Goal: Communication & Community: Share content

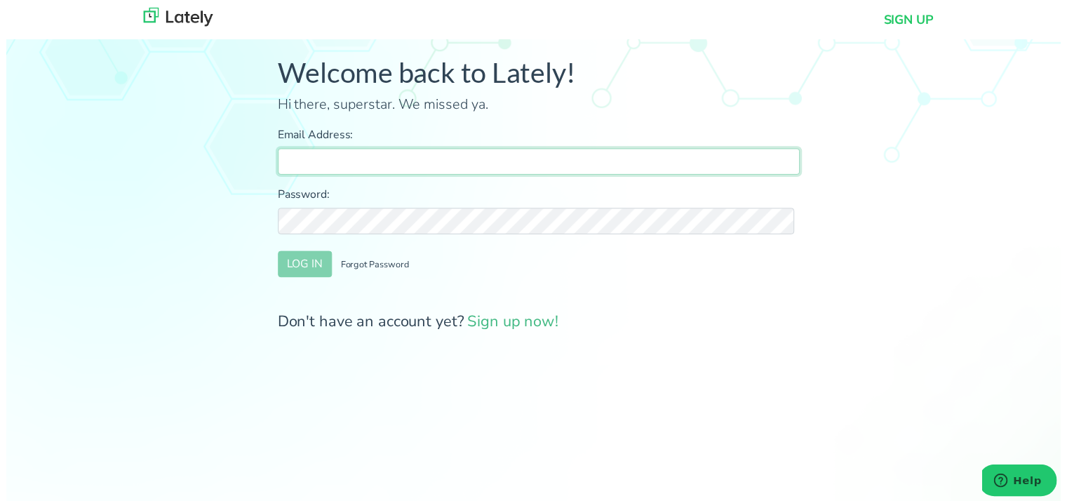
type input "[PERSON_NAME][EMAIL_ADDRESS][DOMAIN_NAME]"
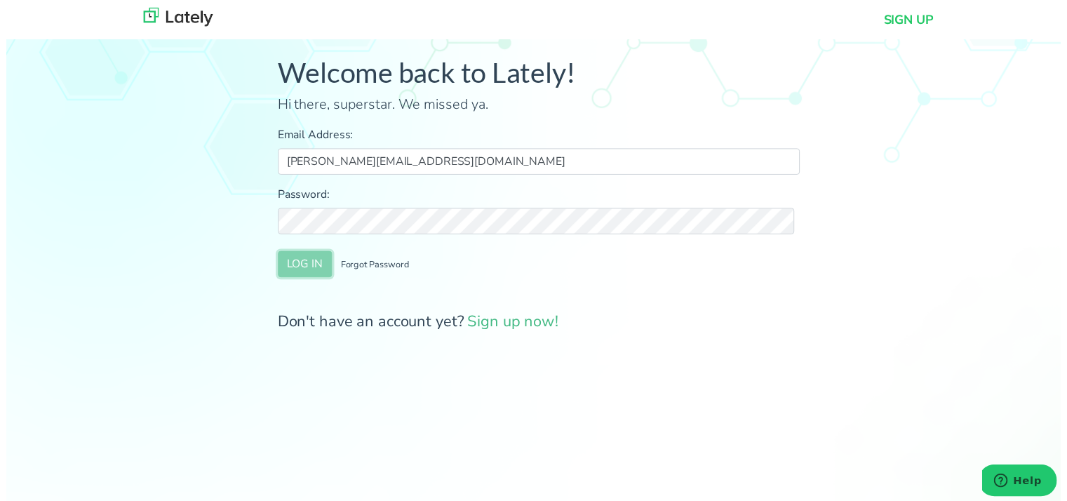
click at [303, 267] on button "LOG IN" at bounding box center [302, 267] width 55 height 27
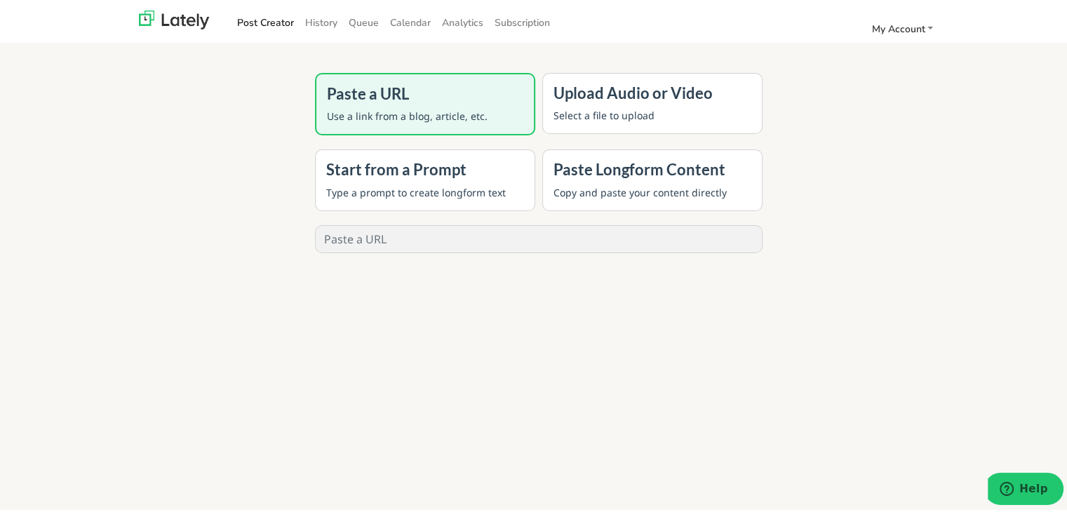
click at [1003, 178] on div "Paste a URL Use a link from a blog, article, etc. Upload Audio or Video Select …" at bounding box center [539, 267] width 1078 height 512
click at [306, 20] on link "History" at bounding box center [321, 19] width 43 height 23
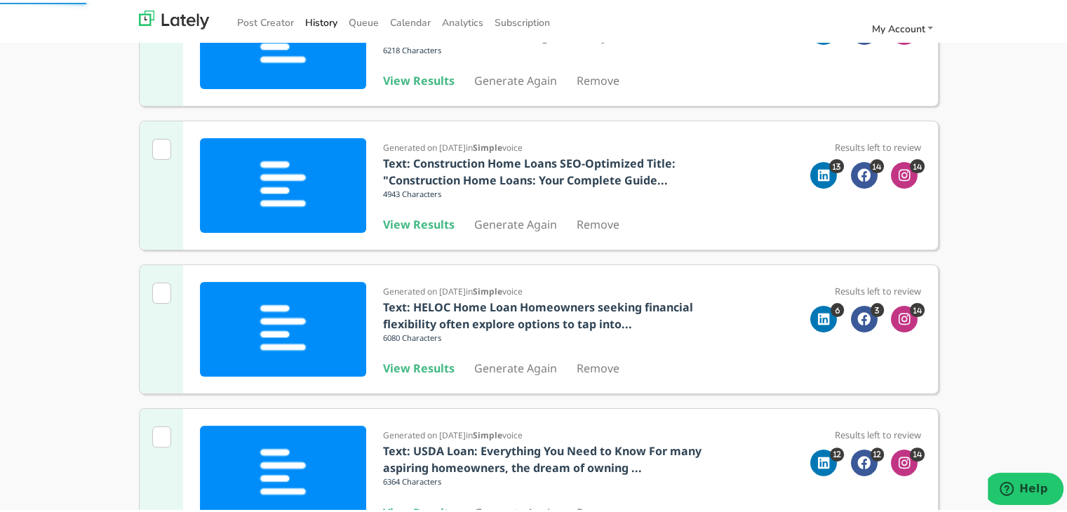
scroll to position [281, 0]
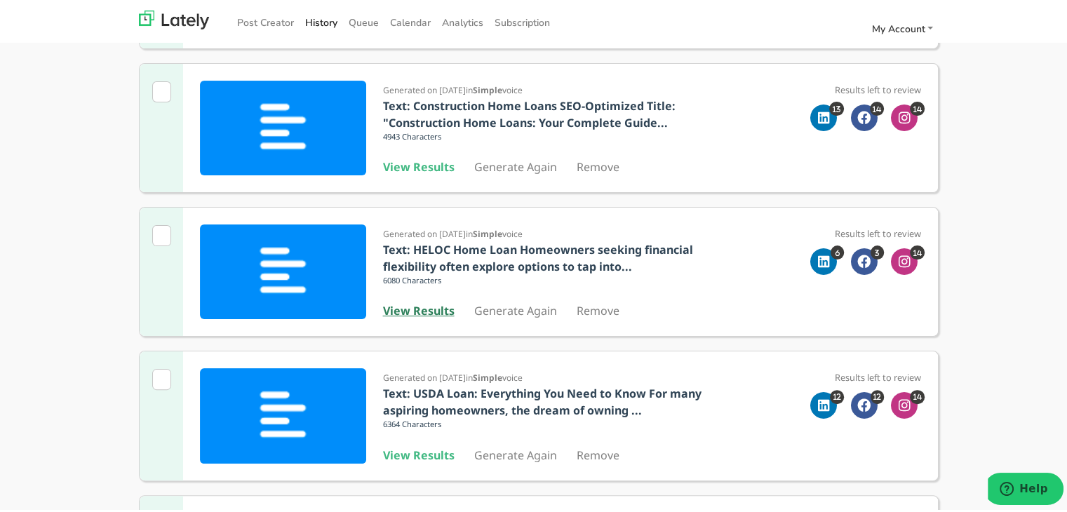
click at [434, 307] on b "View Results" at bounding box center [419, 307] width 72 height 15
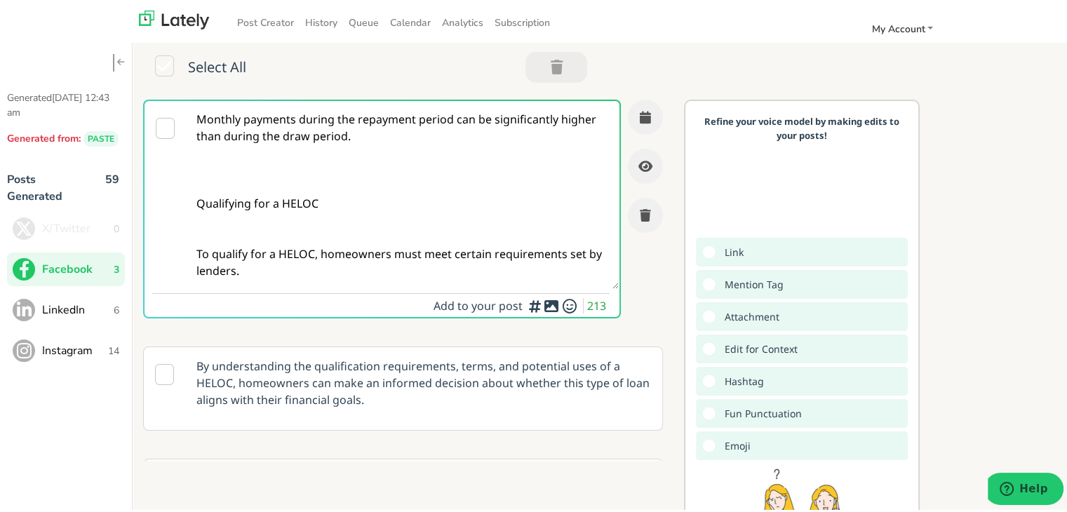
paste textarea "Self-employed in [US_STATE] and [GEOGRAPHIC_DATA]n’t show traditional income? L…"
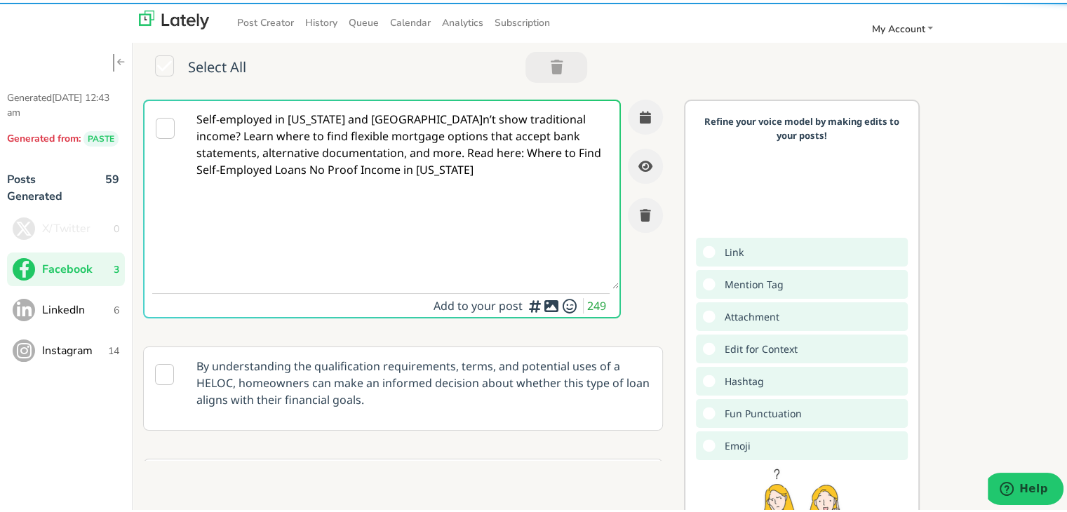
click at [334, 166] on textarea "Self-employed in [US_STATE] and [GEOGRAPHIC_DATA]n’t show traditional income? L…" at bounding box center [403, 192] width 432 height 188
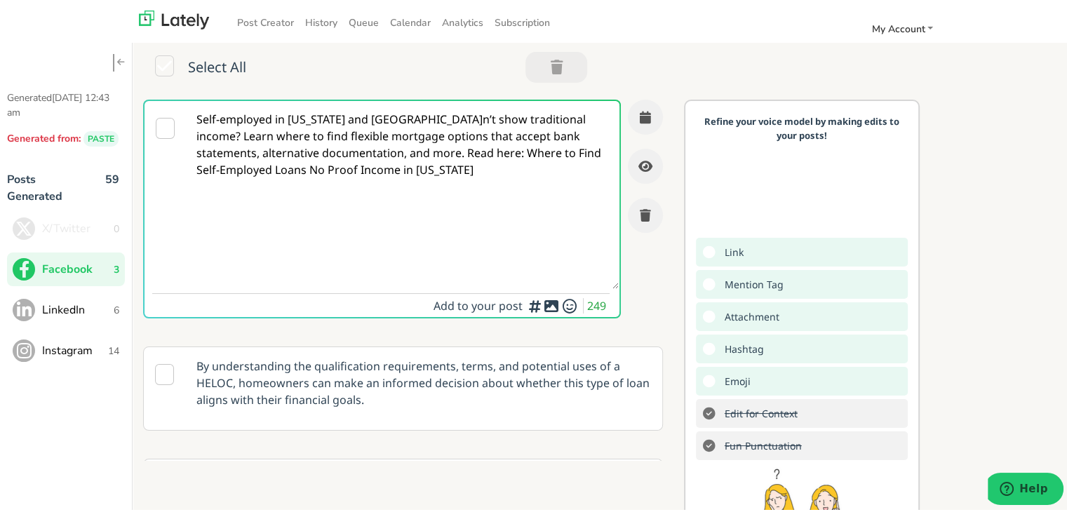
click at [533, 116] on textarea "Self-employed in [US_STATE] and [GEOGRAPHIC_DATA]n’t show traditional income? L…" at bounding box center [403, 192] width 432 height 188
click at [536, 116] on textarea "Self-employed in [US_STATE] and [GEOGRAPHIC_DATA]n’t show traditional income? L…" at bounding box center [403, 192] width 432 height 188
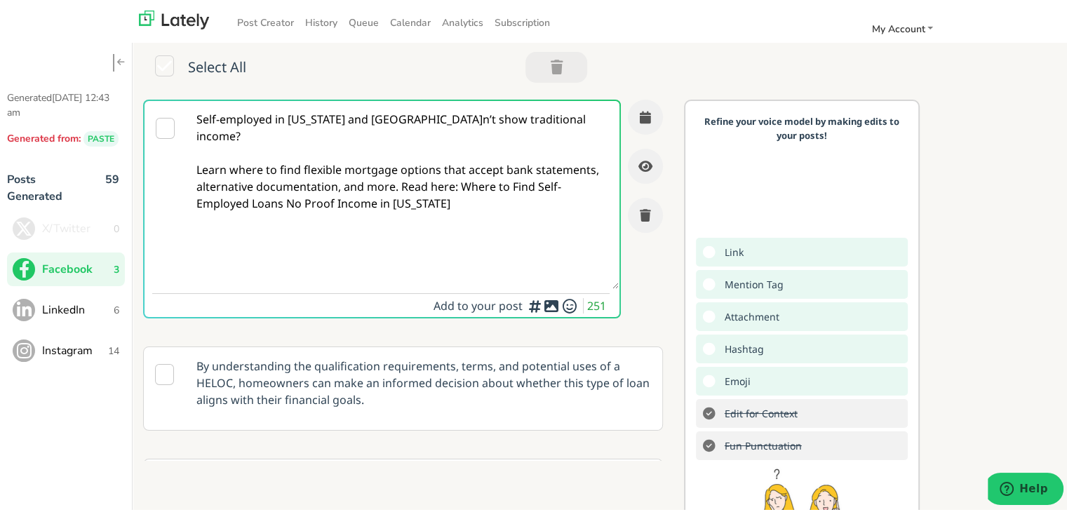
click at [399, 163] on textarea "Self-employed in [US_STATE] and [GEOGRAPHIC_DATA]n’t show traditional income? L…" at bounding box center [403, 192] width 432 height 188
click at [464, 163] on textarea "Self-employed in [US_STATE] and [GEOGRAPHIC_DATA]n’t show traditional income? L…" at bounding box center [403, 192] width 432 height 188
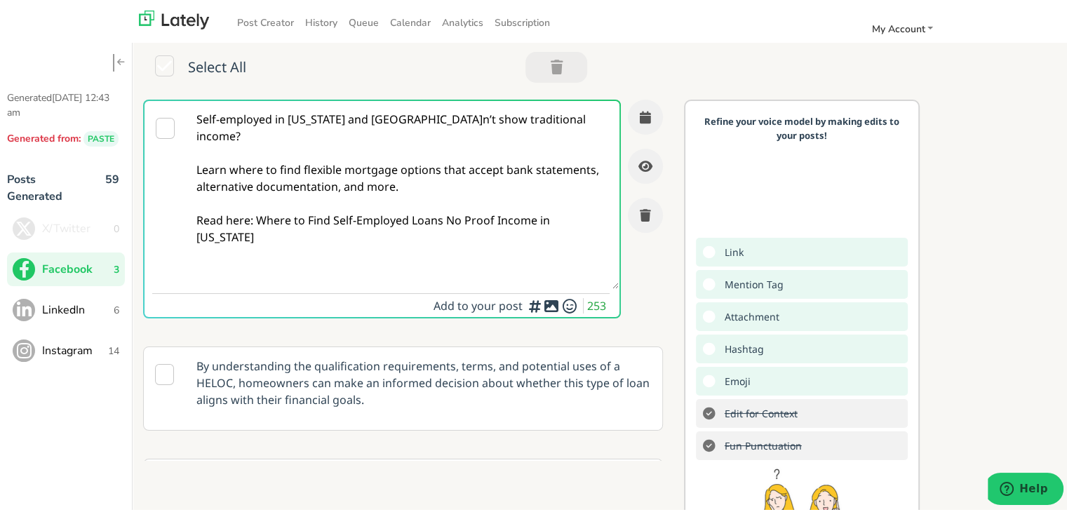
drag, startPoint x: 315, startPoint y: 208, endPoint x: 177, endPoint y: 200, distance: 137.8
click at [177, 200] on div "Self-employed in [US_STATE] and [GEOGRAPHIC_DATA]n’t show traditional income? L…" at bounding box center [382, 206] width 478 height 219
click at [253, 222] on textarea "Self-employed in [US_STATE] and [GEOGRAPHIC_DATA]n’t show traditional income? L…" at bounding box center [403, 192] width 432 height 188
drag, startPoint x: 272, startPoint y: 213, endPoint x: 252, endPoint y: 194, distance: 27.3
click at [252, 194] on textarea "Self-employed in [US_STATE] and [GEOGRAPHIC_DATA]n’t show traditional income? L…" at bounding box center [403, 192] width 432 height 188
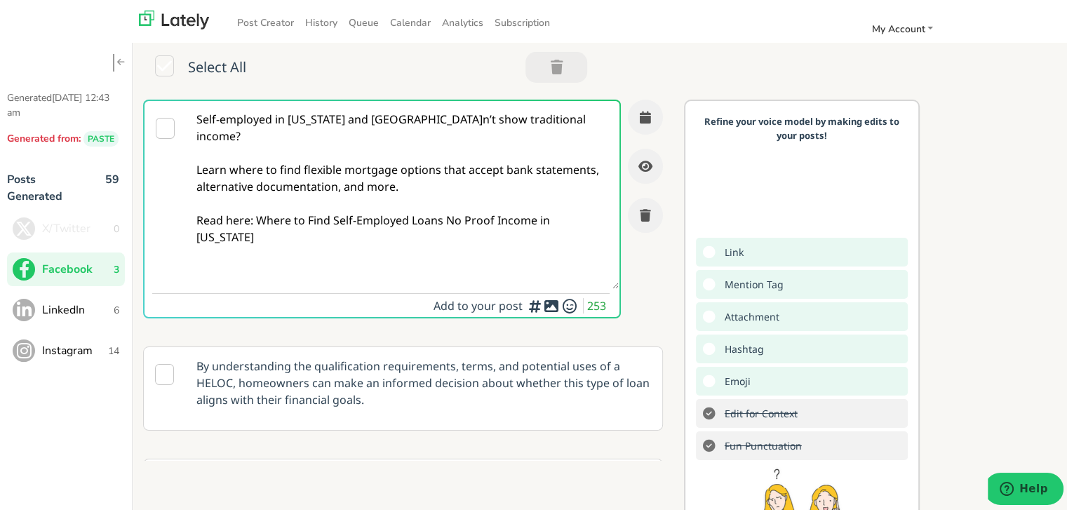
click at [265, 197] on textarea "Self-employed in [US_STATE] and [GEOGRAPHIC_DATA]n’t show traditional income? L…" at bounding box center [403, 192] width 432 height 188
drag, startPoint x: 262, startPoint y: 214, endPoint x: 257, endPoint y: 200, distance: 14.9
click at [257, 200] on textarea "Self-employed in [US_STATE] and [GEOGRAPHIC_DATA]n’t show traditional income? L…" at bounding box center [403, 192] width 432 height 188
paste textarea "[URL][DOMAIN_NAME]"
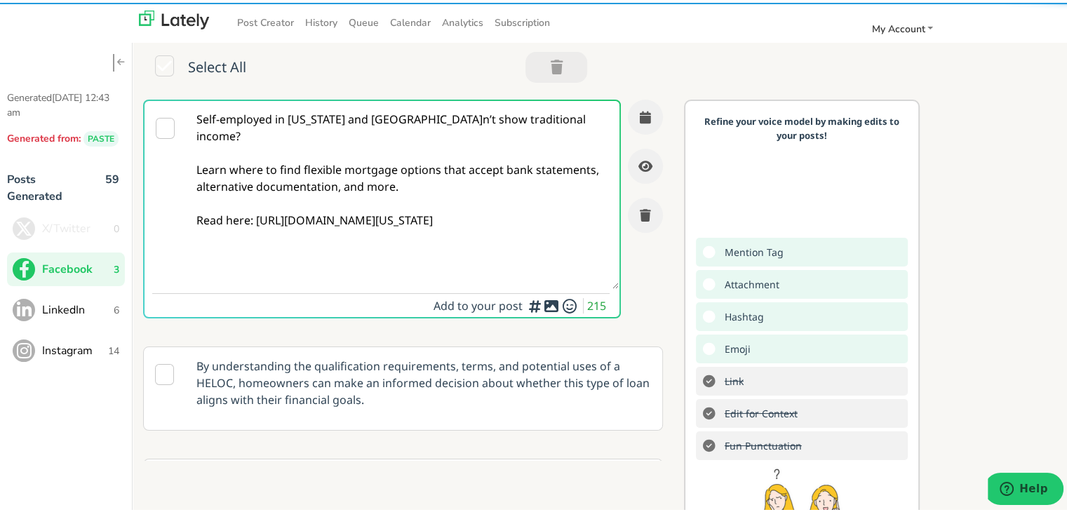
type textarea "Self-employed in [US_STATE] and [GEOGRAPHIC_DATA]n’t show traditional income? L…"
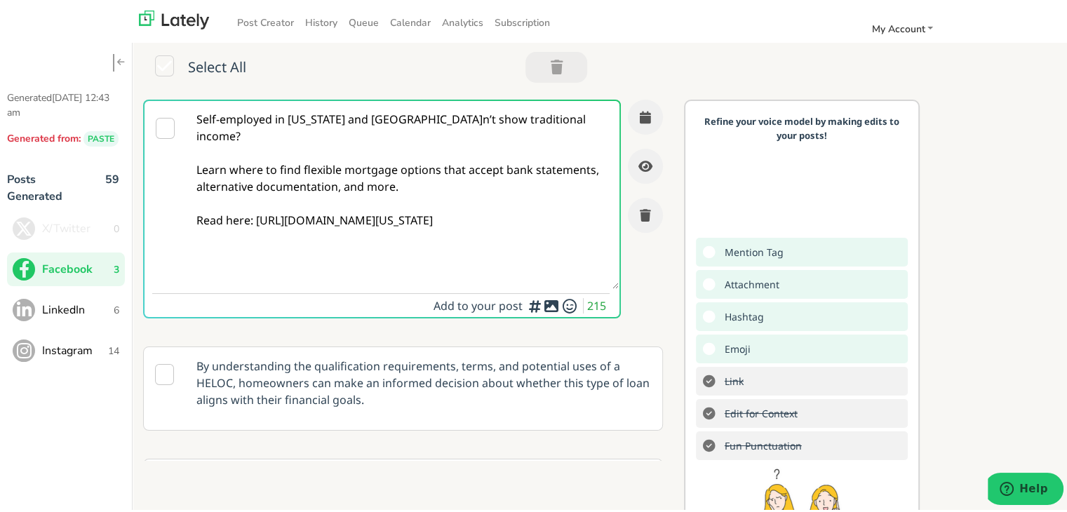
drag, startPoint x: 485, startPoint y: 235, endPoint x: 126, endPoint y: 59, distance: 400.0
click at [126, 59] on div "Generated [DATE] 12:43 am Generated from: PASTE Posts Generated 59 X/Twitter 0 …" at bounding box center [539, 310] width 1078 height 598
click at [636, 120] on button "button" at bounding box center [645, 114] width 35 height 35
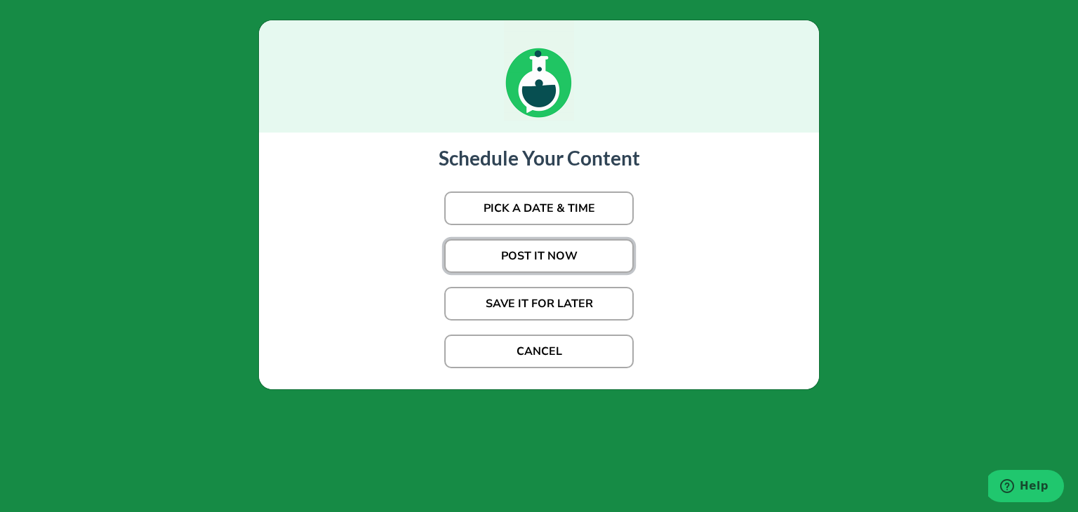
click at [584, 262] on button "POST IT NOW" at bounding box center [538, 256] width 189 height 34
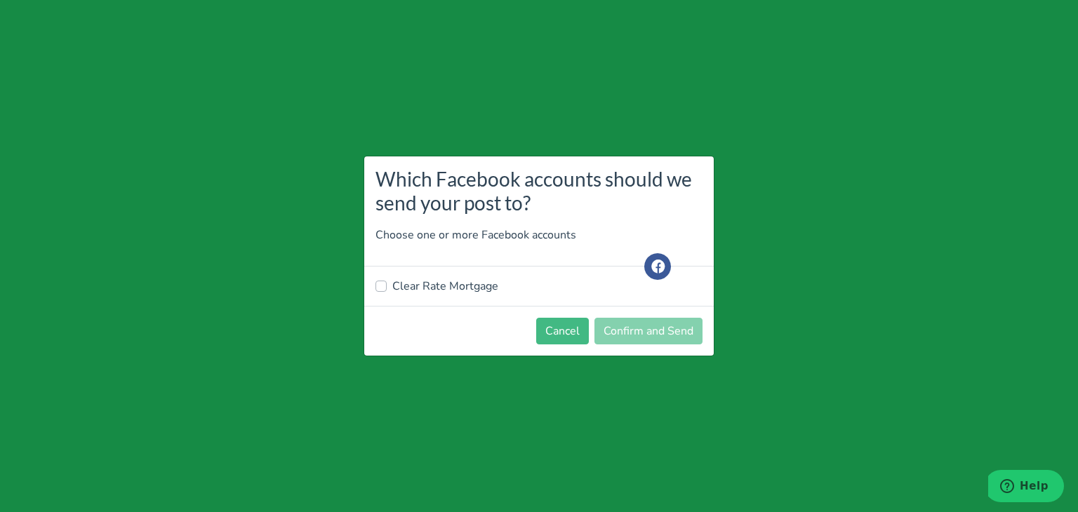
click at [423, 290] on label "Clear Rate Mortgage" at bounding box center [445, 286] width 106 height 17
click at [387, 290] on input "Clear Rate Mortgage" at bounding box center [380, 285] width 11 height 14
checkbox input "true"
click at [606, 322] on button "Confirm and Send" at bounding box center [648, 331] width 108 height 27
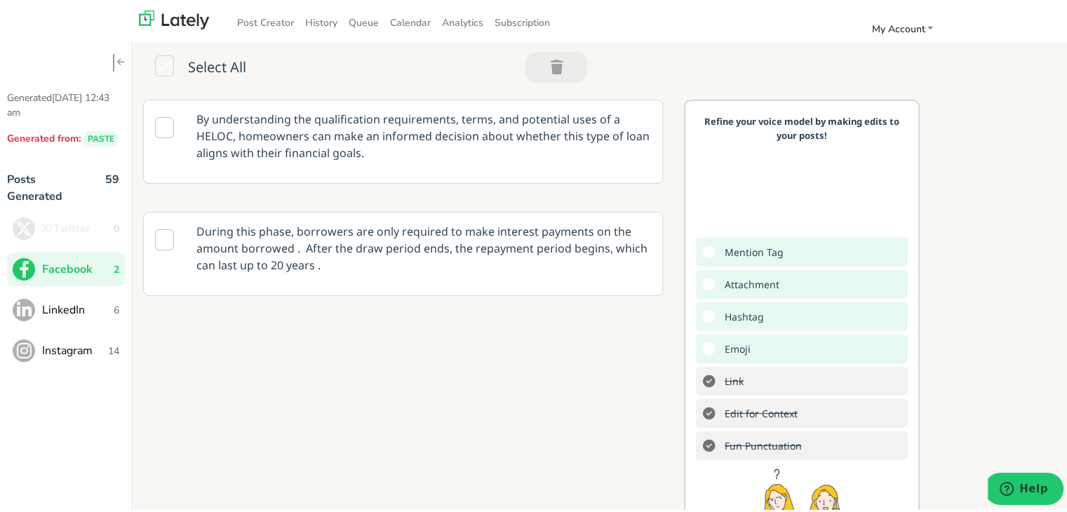
click at [52, 314] on span "LinkedIn" at bounding box center [78, 307] width 72 height 17
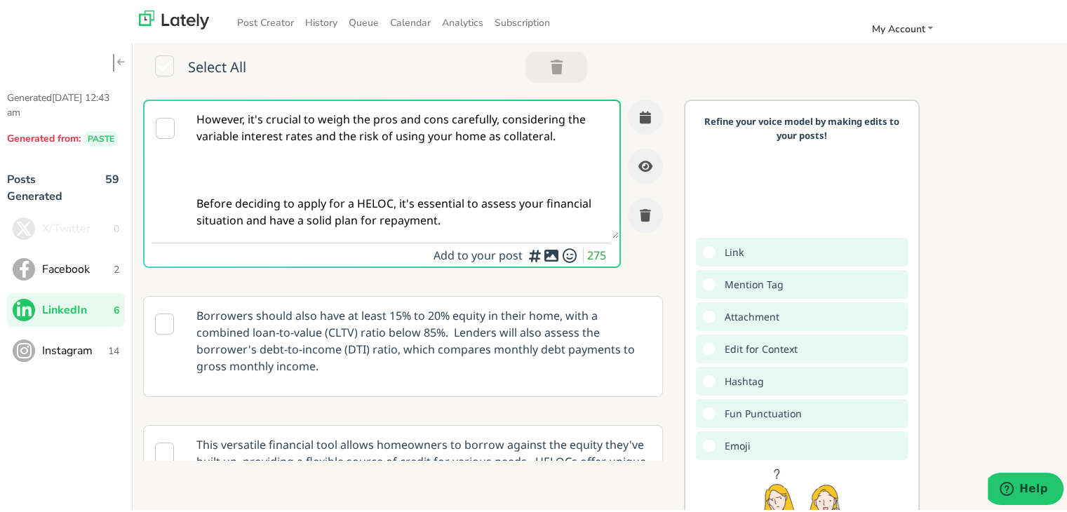
click at [478, 189] on textarea "However, it's crucial to weigh the pros and cons carefully, considering the var…" at bounding box center [403, 166] width 432 height 137
click at [328, 163] on textarea "However, it's crucial to weigh the pros and cons carefully, considering the var…" at bounding box center [403, 166] width 432 height 137
paste textarea "For self-employed professionals in [US_STATE]: this article reveals how you can…"
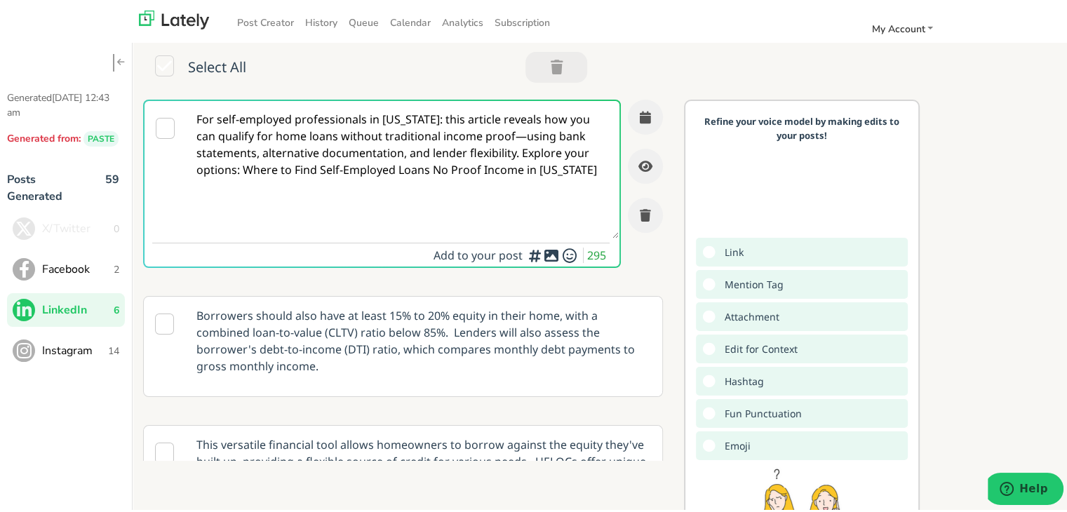
click at [359, 147] on textarea "For self-employed professionals in [US_STATE]: this article reveals how you can…" at bounding box center [403, 166] width 432 height 137
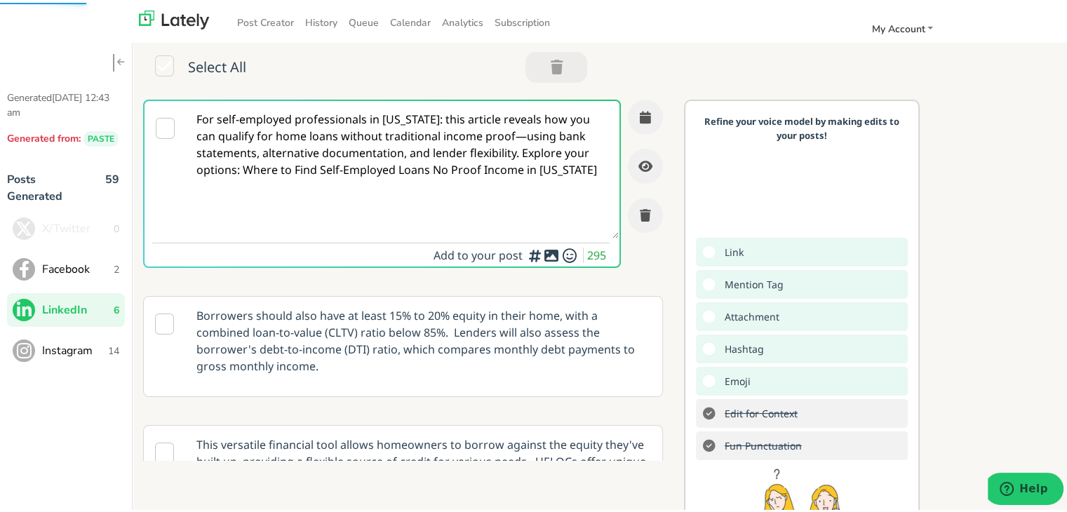
click at [530, 133] on textarea "For self-employed professionals in [US_STATE]: this article reveals how you can…" at bounding box center [403, 166] width 432 height 137
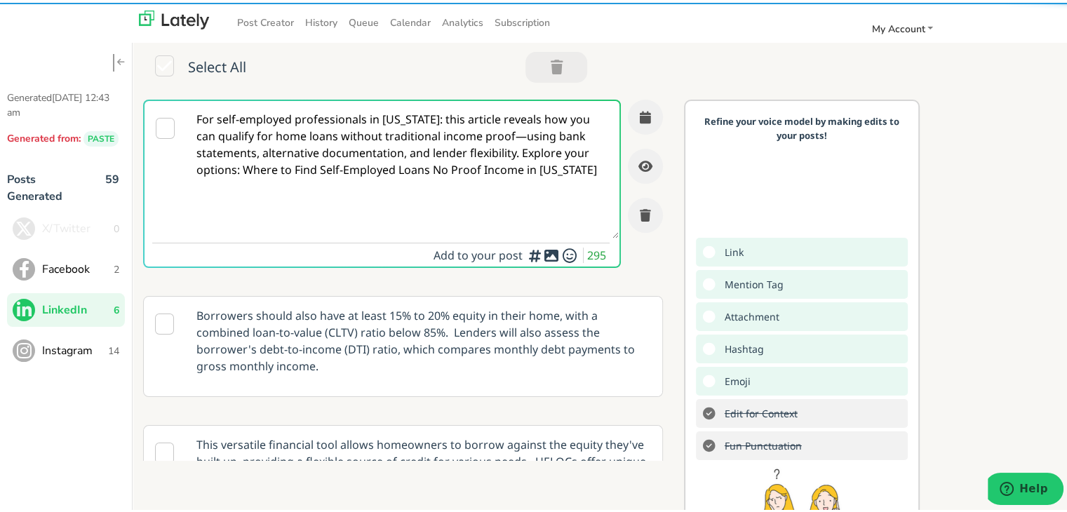
click at [525, 137] on textarea "For self-employed professionals in [US_STATE]: this article reveals how you can…" at bounding box center [403, 166] width 432 height 137
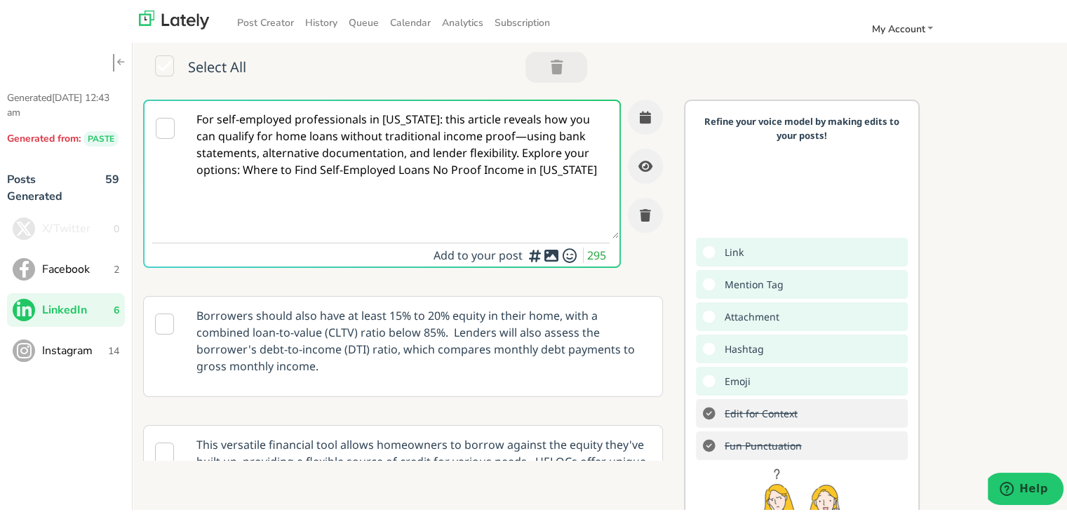
click at [519, 135] on textarea "For self-employed professionals in [US_STATE]: this article reveals how you can…" at bounding box center [403, 166] width 432 height 137
click at [462, 130] on textarea "For self-employed professionals in [US_STATE]: this article reveals how you can…" at bounding box center [403, 166] width 432 height 137
click at [519, 148] on textarea "For self-employed professionals in [US_STATE]: this article reveals how you can…" at bounding box center [403, 166] width 432 height 137
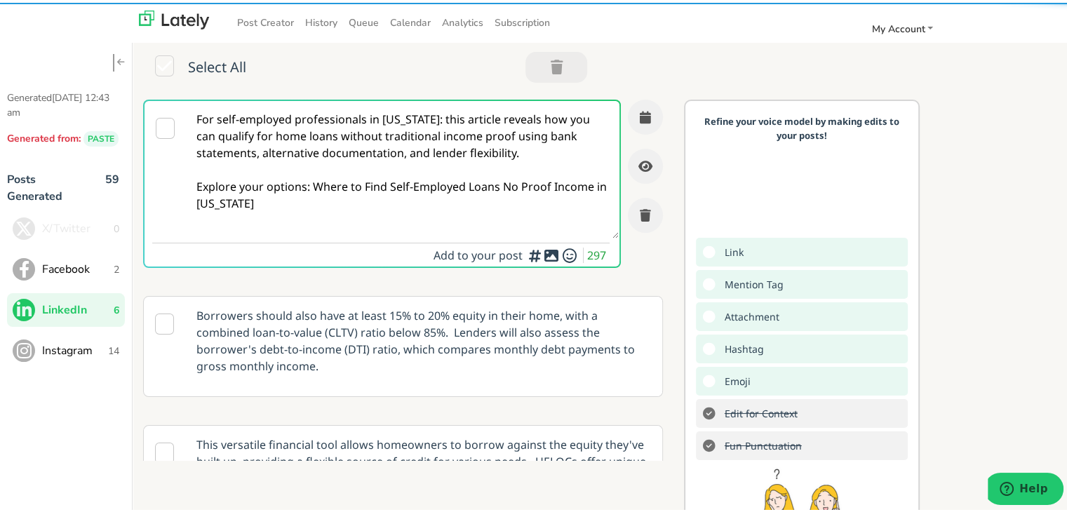
drag, startPoint x: 309, startPoint y: 183, endPoint x: 368, endPoint y: 212, distance: 65.6
click at [368, 212] on textarea "For self-employed professionals in [US_STATE]: this article reveals how you can…" at bounding box center [403, 166] width 432 height 137
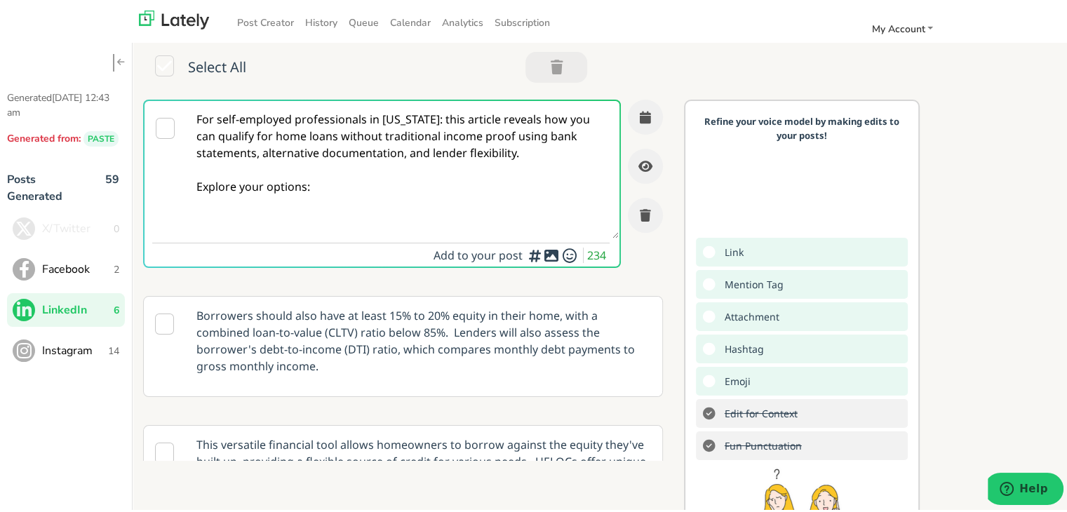
click at [368, 177] on textarea "For self-employed professionals in [US_STATE]: this article reveals how you can…" at bounding box center [403, 166] width 432 height 137
click at [345, 192] on textarea "For self-employed professionals in [US_STATE]: this article reveals how you can…" at bounding box center [403, 166] width 432 height 137
paste textarea "[URL][DOMAIN_NAME][US_STATE]"
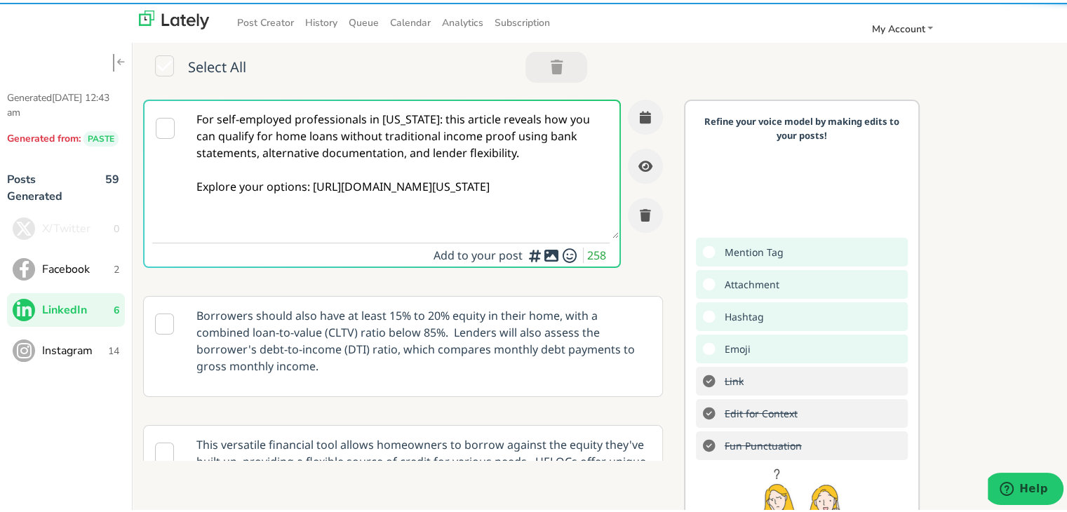
type textarea "For self-employed professionals in [US_STATE]: this article reveals how you can…"
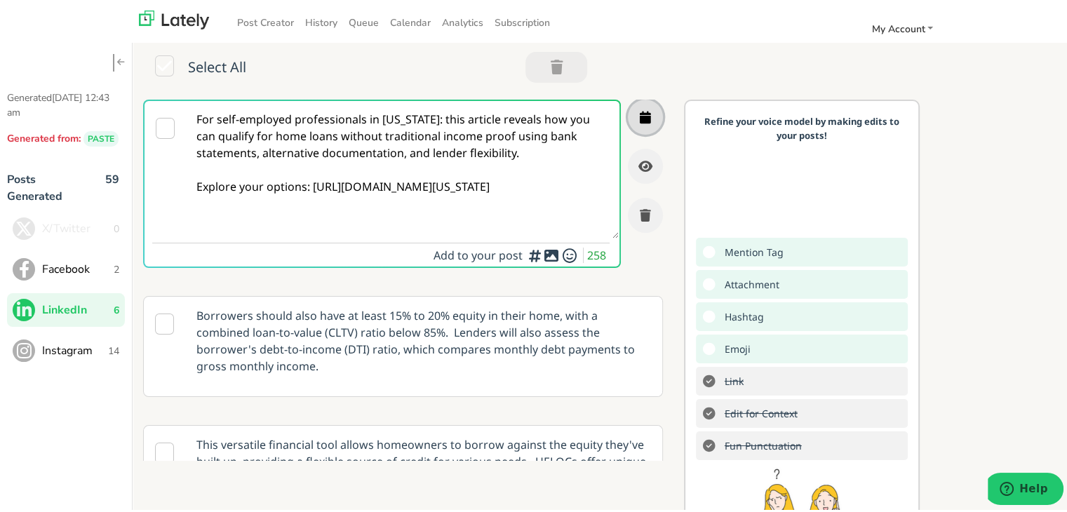
click at [631, 102] on button "button" at bounding box center [645, 114] width 35 height 35
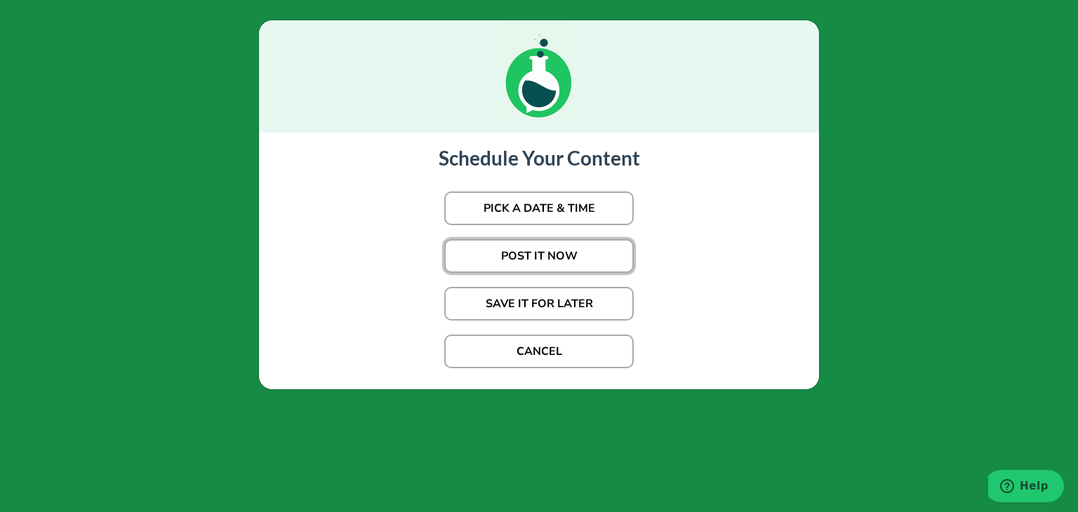
click at [603, 250] on button "POST IT NOW" at bounding box center [538, 256] width 189 height 34
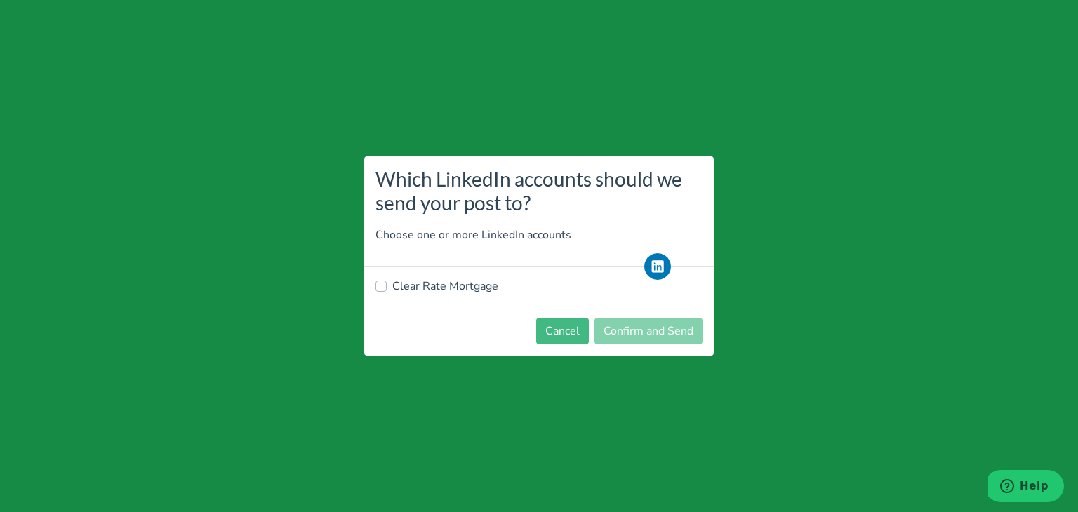
click at [450, 283] on label "Clear Rate Mortgage" at bounding box center [445, 286] width 106 height 17
click at [387, 283] on input "Clear Rate Mortgage" at bounding box center [380, 285] width 11 height 14
checkbox input "true"
click at [652, 329] on button "Confirm and Send" at bounding box center [648, 331] width 108 height 27
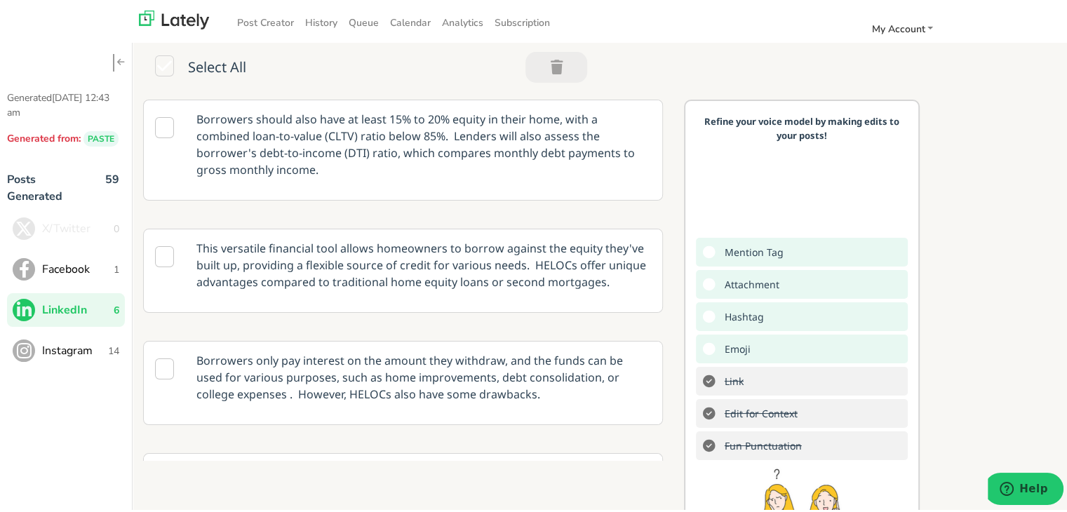
click at [987, 147] on div "Borrowers should also have at least 15% to 20% equity in their home, with a com…" at bounding box center [605, 365] width 945 height 537
click at [86, 281] on button "Facebook 1" at bounding box center [66, 267] width 118 height 34
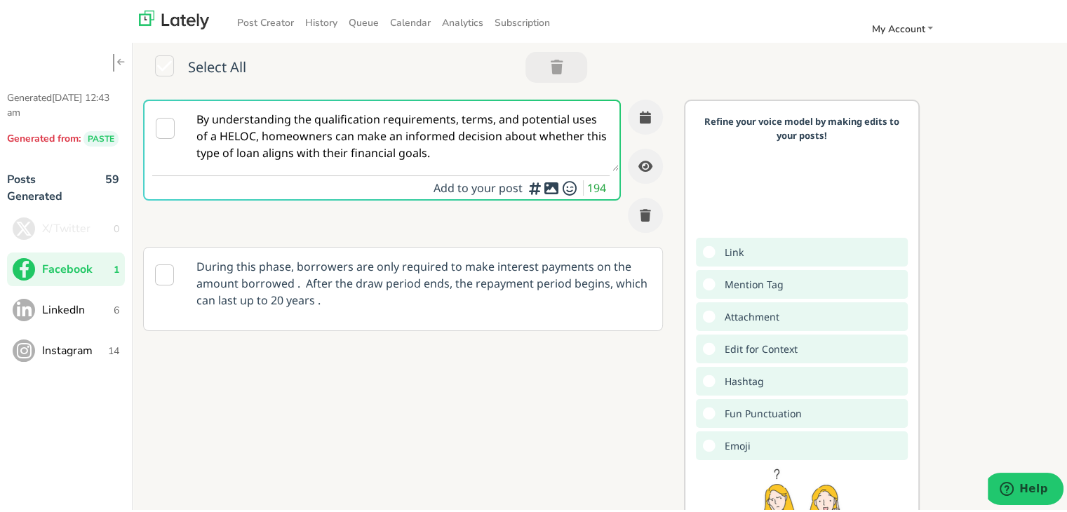
click at [359, 119] on textarea "By understanding the qualification requirements, terms, and potential uses of a…" at bounding box center [403, 133] width 432 height 70
paste textarea "Self-employed in [US_STATE] and thinking of buying a home? Discover how a bridg…"
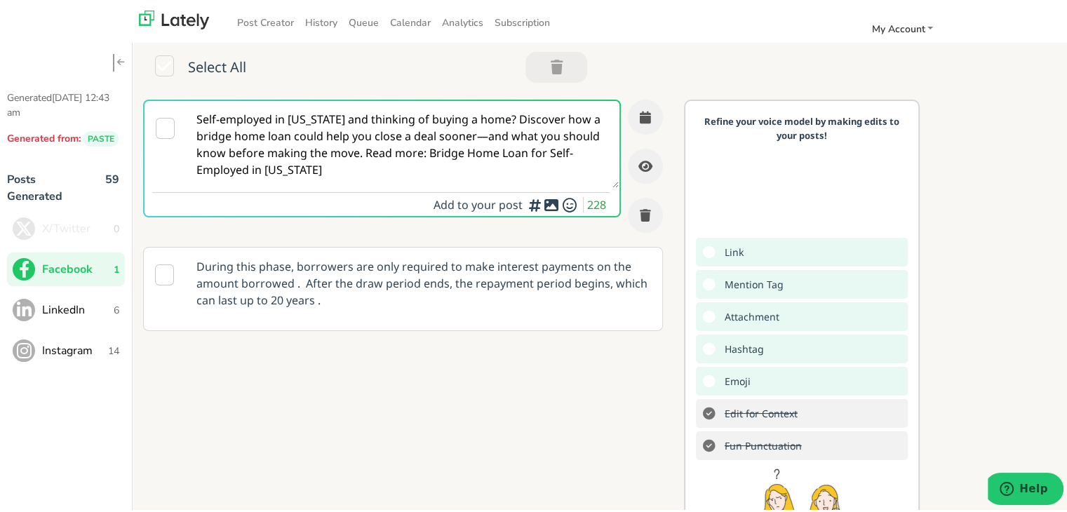
click at [502, 111] on textarea "Self-employed in [US_STATE] and thinking of buying a home? Discover how a bridg…" at bounding box center [403, 141] width 432 height 87
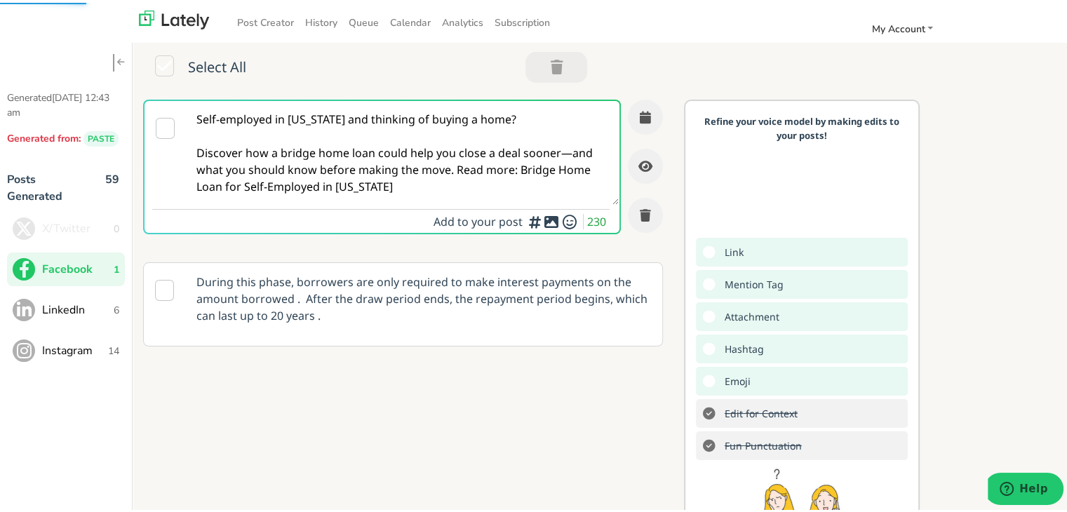
click at [564, 147] on textarea "Self-employed in [US_STATE] and thinking of buying a home? Discover how a bridg…" at bounding box center [403, 150] width 432 height 104
click at [452, 170] on textarea "Self-employed in [US_STATE] and thinking of buying a home? Discover how a bridg…" at bounding box center [403, 150] width 432 height 104
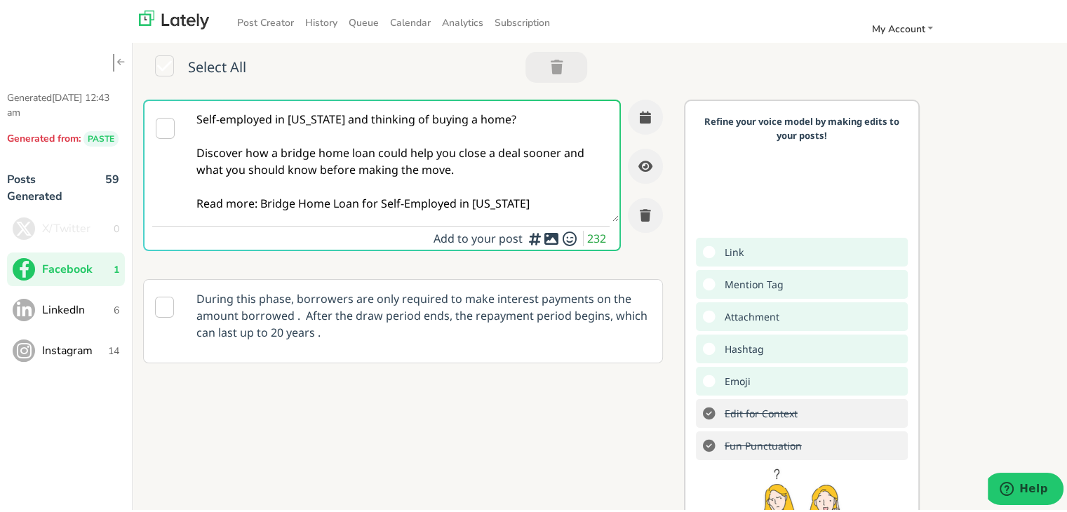
drag, startPoint x: 535, startPoint y: 204, endPoint x: 261, endPoint y: 205, distance: 274.3
click at [261, 205] on textarea "Self-employed in [US_STATE] and thinking of buying a home? Discover how a bridg…" at bounding box center [403, 158] width 432 height 121
paste textarea "[URL][DOMAIN_NAME][US_STATE]"
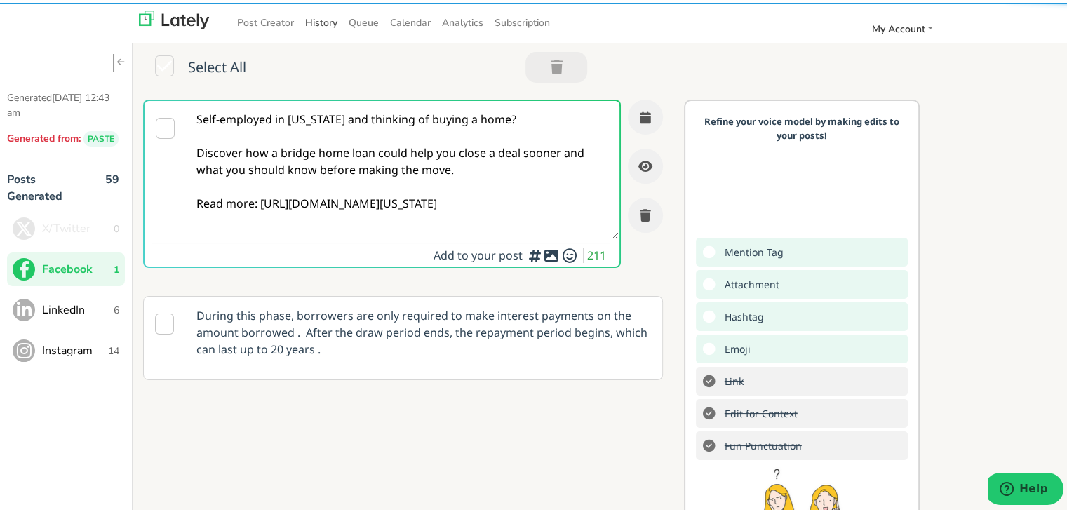
type textarea "Self-employed in [US_STATE] and thinking of buying a home? Discover how a bridg…"
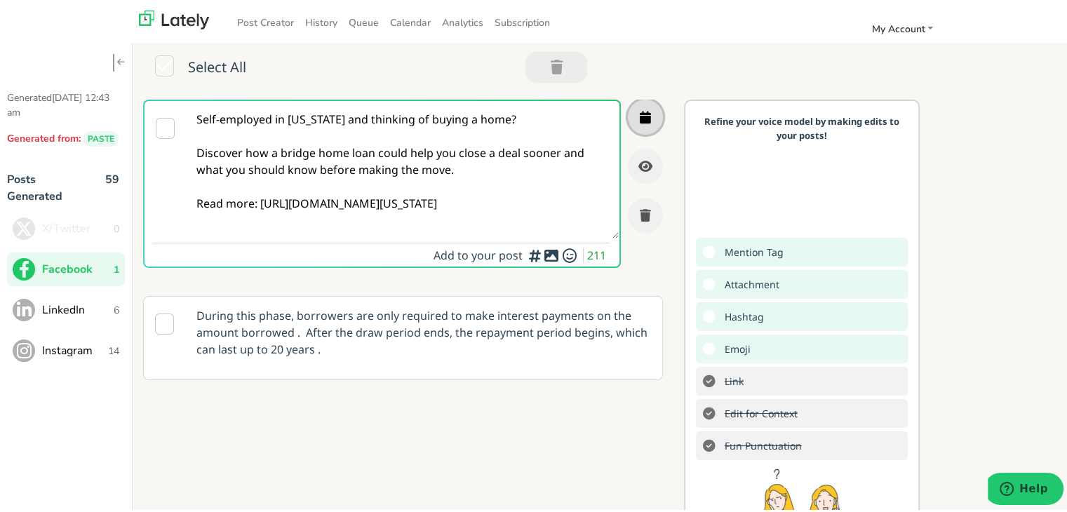
click at [636, 113] on button "button" at bounding box center [645, 114] width 35 height 35
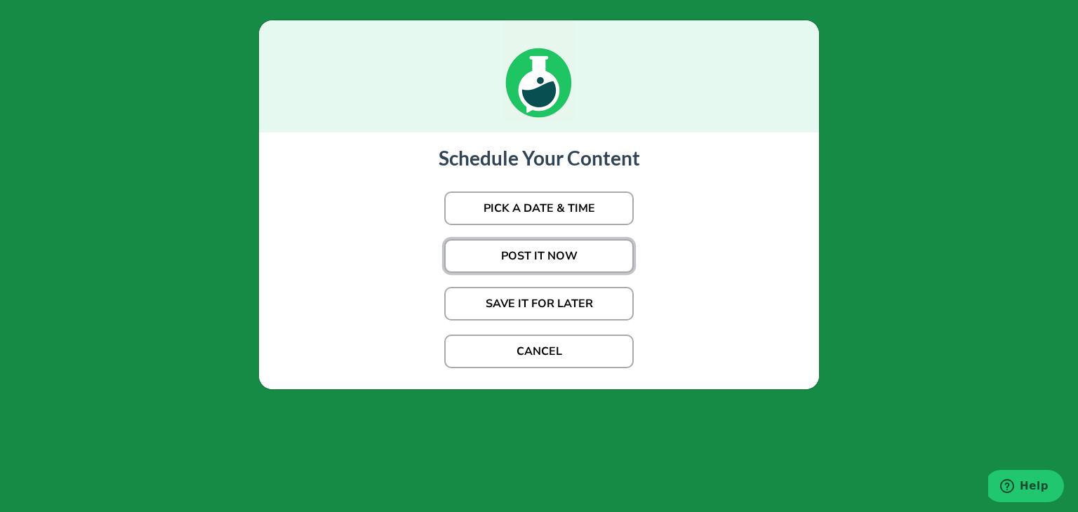
click at [502, 270] on button "POST IT NOW" at bounding box center [538, 256] width 189 height 34
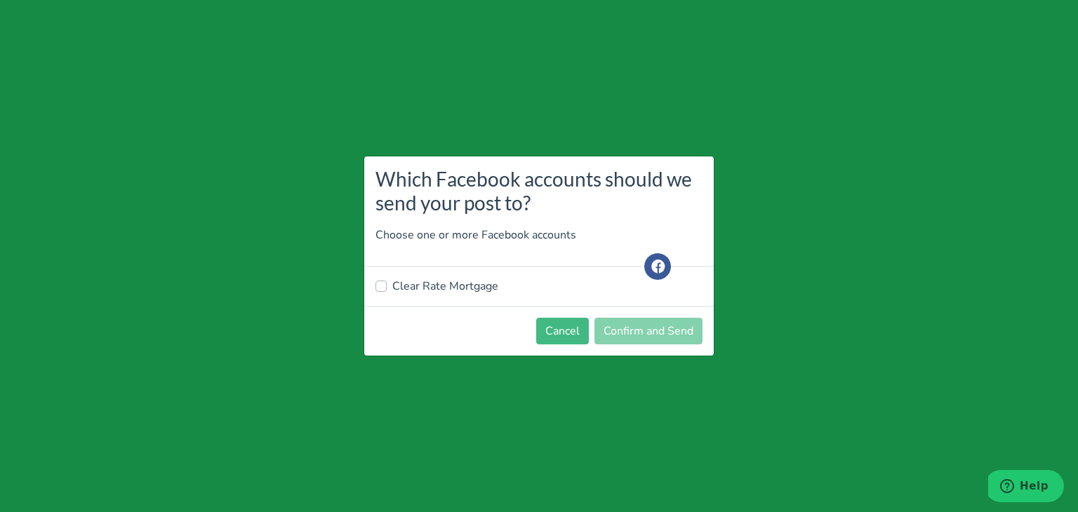
click at [422, 301] on div "Clear Rate Mortgage" at bounding box center [538, 286] width 349 height 39
click at [429, 274] on div "Clear Rate Mortgage" at bounding box center [538, 286] width 349 height 39
click at [432, 284] on label "Clear Rate Mortgage" at bounding box center [445, 286] width 106 height 17
click at [387, 284] on input "Clear Rate Mortgage" at bounding box center [380, 285] width 11 height 14
checkbox input "true"
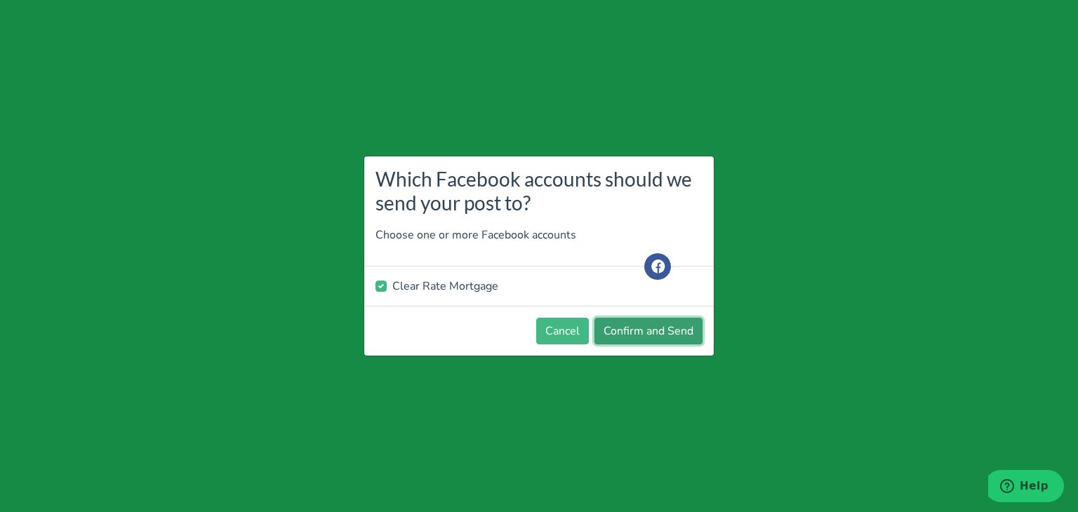
click at [634, 337] on button "Confirm and Send" at bounding box center [648, 331] width 108 height 27
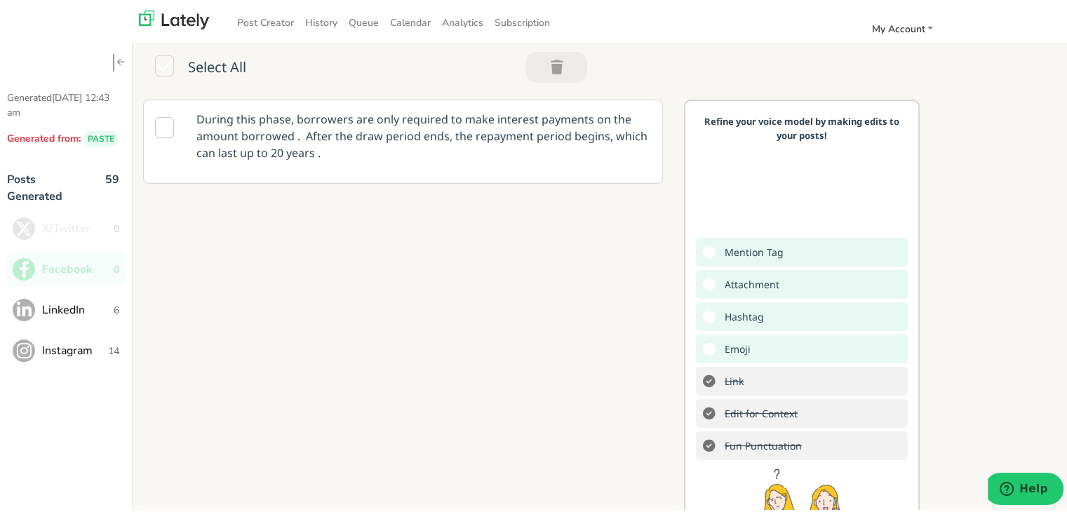
click at [50, 307] on span "LinkedIn" at bounding box center [78, 307] width 72 height 17
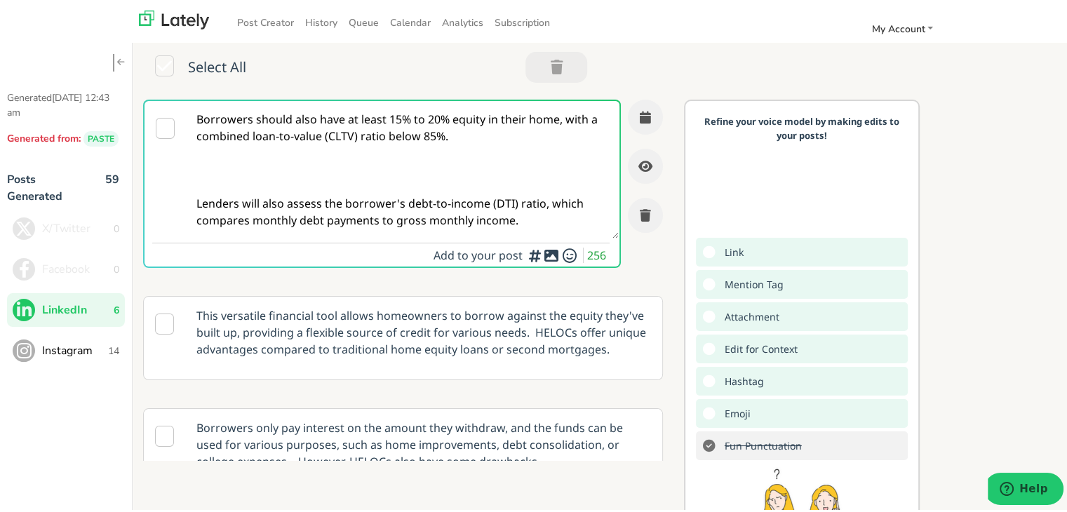
paste textarea "For [US_STATE]’s self-employed buyers, bridge home loans can offer flexibility—…"
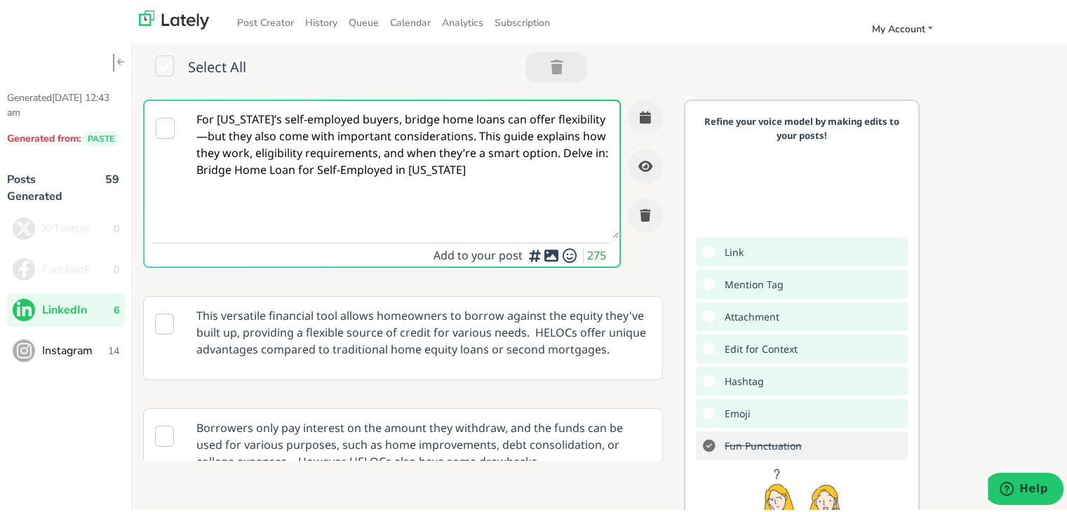
click at [377, 135] on textarea "For [US_STATE]’s self-employed buyers, bridge home loans can offer flexibility—…" at bounding box center [403, 166] width 432 height 137
click at [202, 135] on textarea "For [US_STATE]’s self-employed buyers, bridge home loans can offer flexibility—…" at bounding box center [403, 166] width 432 height 137
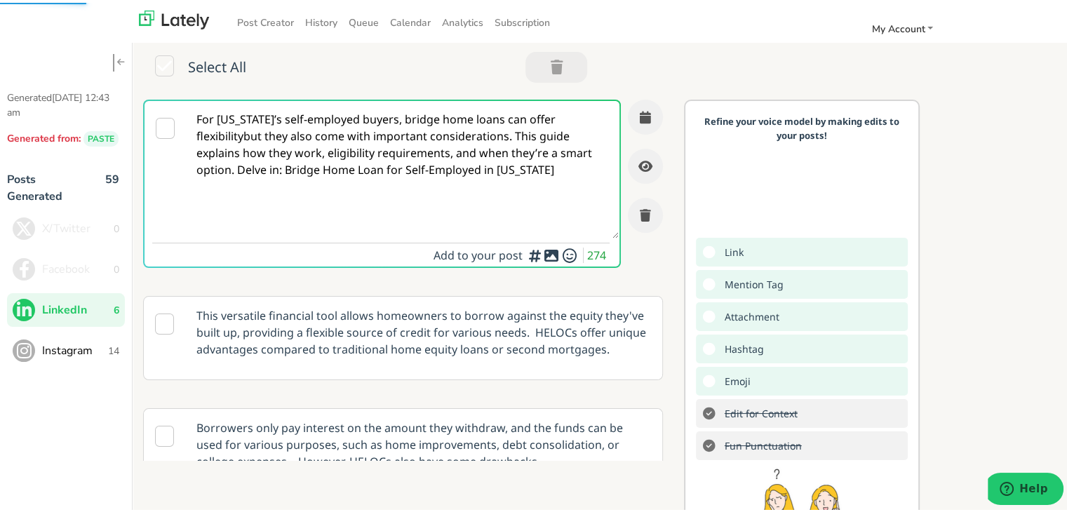
click at [417, 133] on textarea "For [US_STATE]’s self-employed buyers, bridge home loans can offer flexibilityb…" at bounding box center [403, 166] width 432 height 137
click at [512, 136] on textarea "For [US_STATE]’s self-employed buyers, bridge home loans can offer flexibilityb…" at bounding box center [403, 166] width 432 height 137
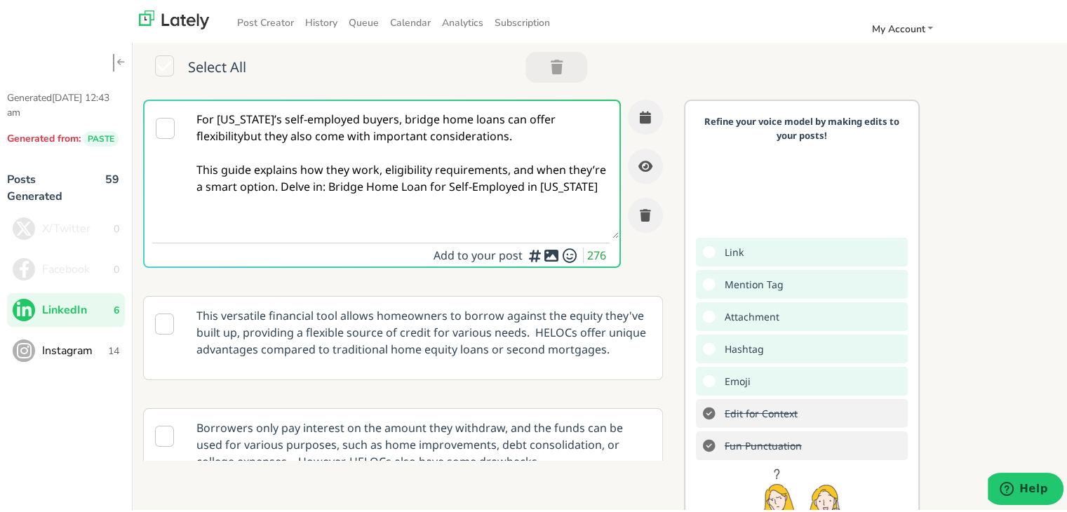
click at [337, 199] on textarea "For [US_STATE]’s self-employed buyers, bridge home loans can offer flexibilityb…" at bounding box center [403, 166] width 432 height 137
click at [385, 192] on textarea "For [US_STATE]’s self-employed buyers, bridge home loans can offer flexibilityb…" at bounding box center [403, 166] width 432 height 137
click at [283, 194] on textarea "For [US_STATE]’s self-employed buyers, bridge home loans can offer flexibilityb…" at bounding box center [403, 166] width 432 height 137
click at [317, 189] on textarea "For [US_STATE]’s self-employed buyers, bridge home loans can offer flexibilityb…" at bounding box center [403, 166] width 432 height 137
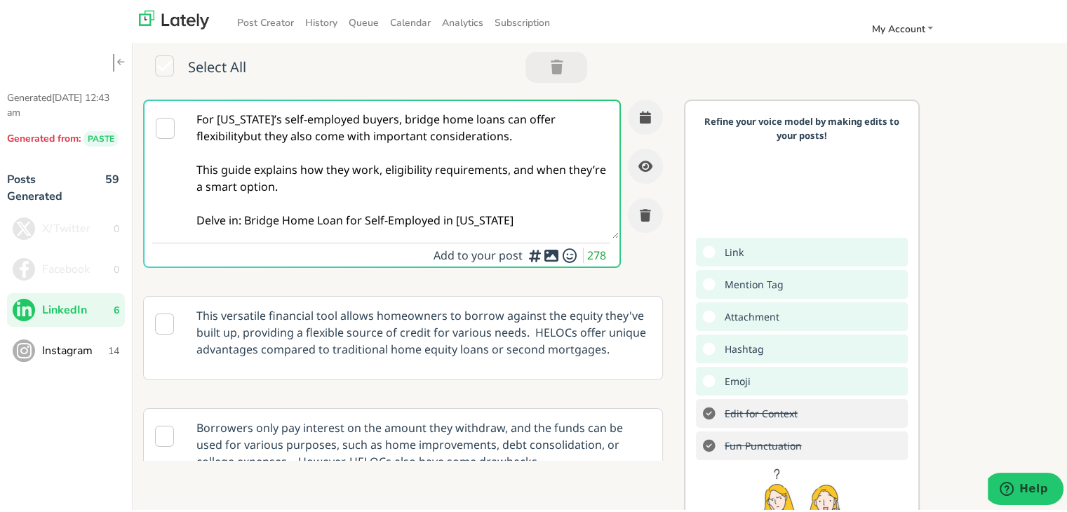
click at [382, 209] on textarea "For [US_STATE]’s self-employed buyers, bridge home loans can offer flexibilityb…" at bounding box center [403, 166] width 432 height 137
drag, startPoint x: 523, startPoint y: 219, endPoint x: 250, endPoint y: 218, distance: 273.6
click at [250, 218] on textarea "For [US_STATE]’s self-employed buyers, bridge home loans can offer flexibilityb…" at bounding box center [403, 166] width 432 height 137
paste textarea "[URL][DOMAIN_NAME][US_STATE]"
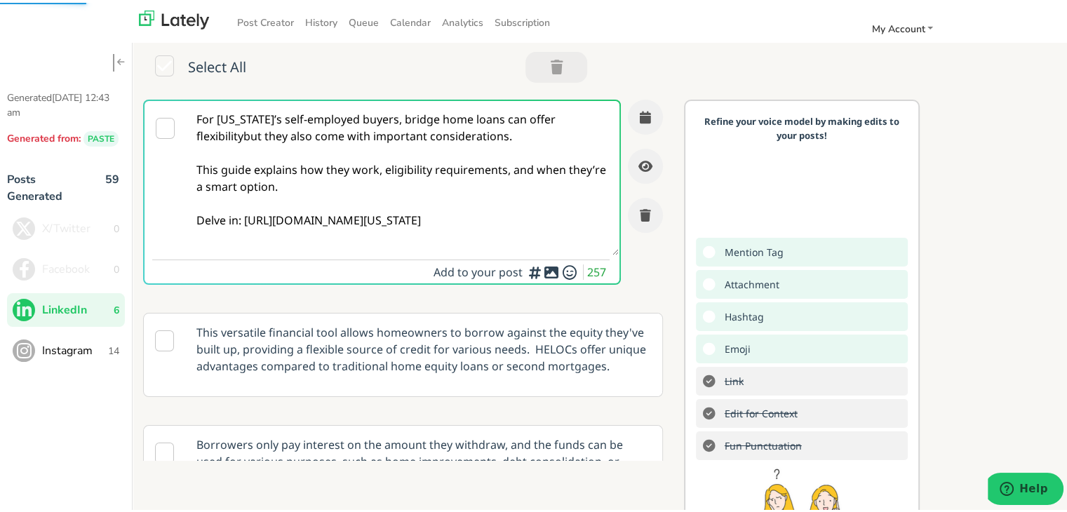
type textarea "For [US_STATE]’s self-employed buyers, bridge home loans can offer flexibilityb…"
click at [644, 119] on button "button" at bounding box center [645, 114] width 35 height 35
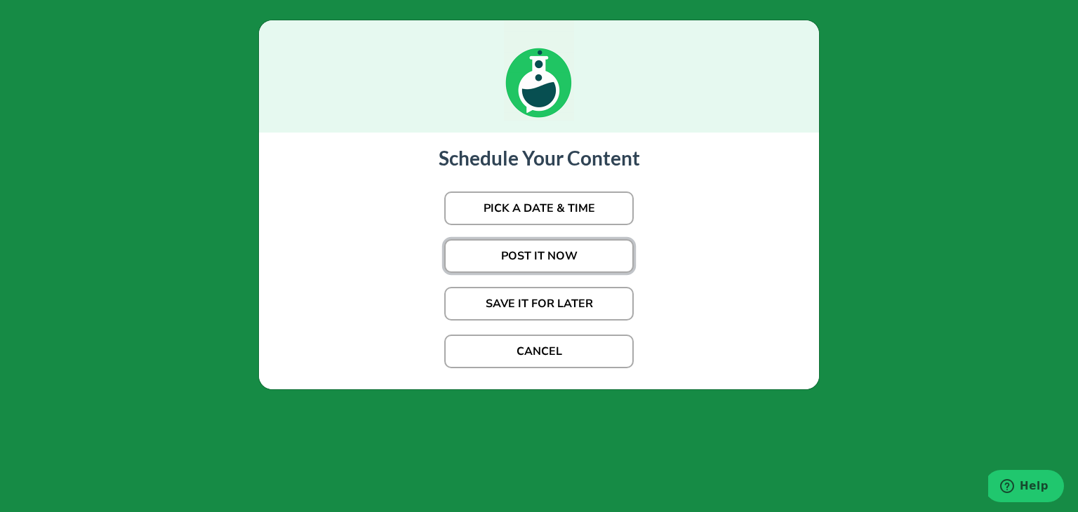
click at [561, 248] on button "POST IT NOW" at bounding box center [538, 256] width 189 height 34
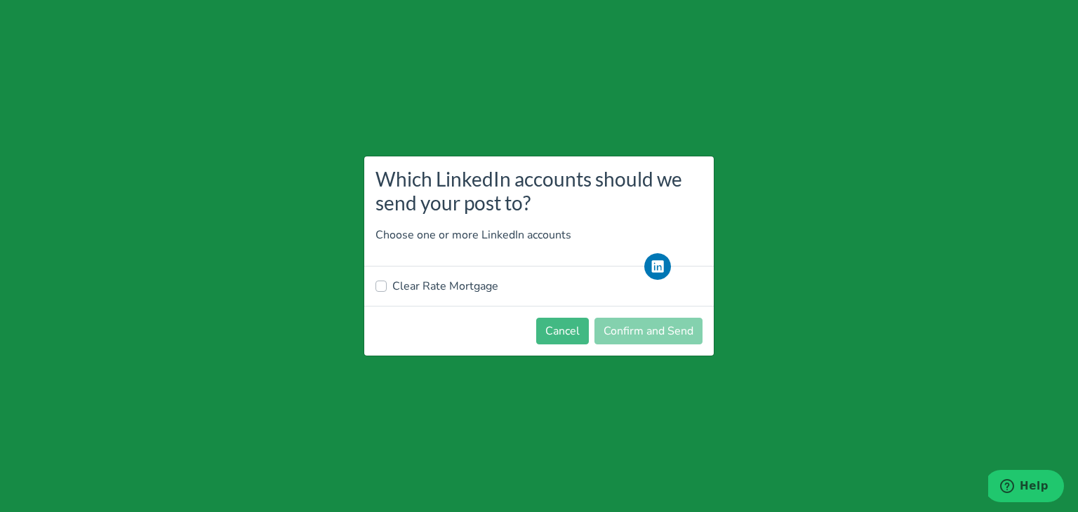
click at [445, 284] on label "Clear Rate Mortgage" at bounding box center [445, 286] width 106 height 17
click at [387, 284] on input "Clear Rate Mortgage" at bounding box center [380, 285] width 11 height 14
checkbox input "true"
click at [662, 332] on button "Confirm and Send" at bounding box center [648, 331] width 108 height 27
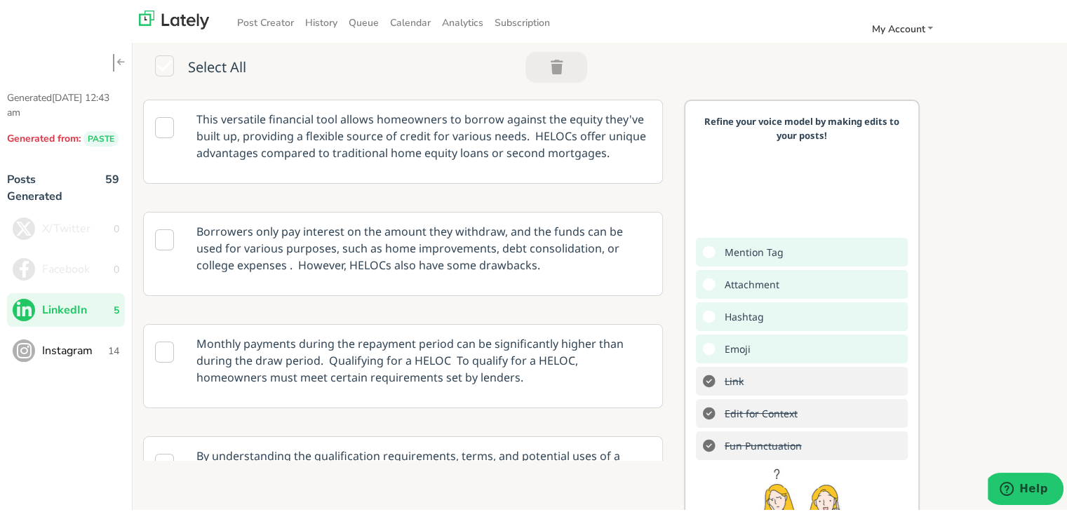
click at [344, 149] on p "This versatile financial tool allows homeowners to borrow against the equity th…" at bounding box center [424, 134] width 476 height 72
